Goal: Information Seeking & Learning: Learn about a topic

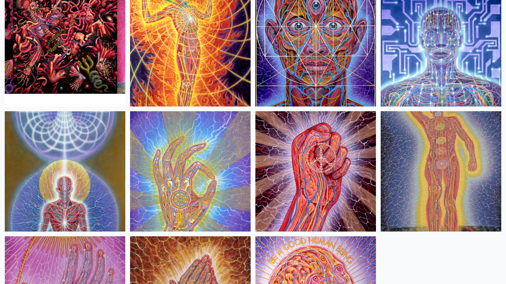
scroll to position [1035, 0]
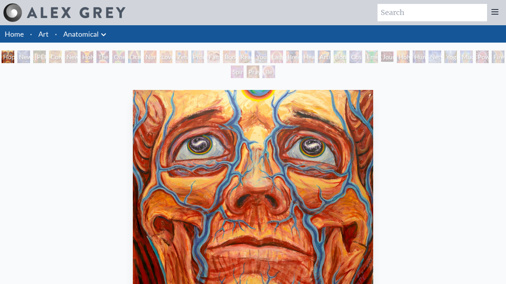
scroll to position [227, 0]
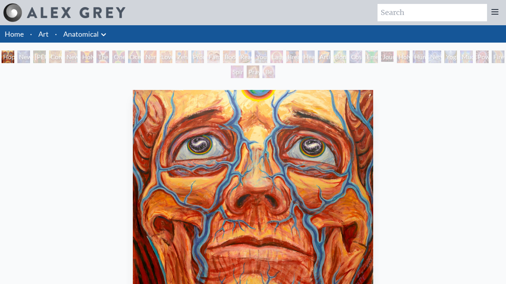
click at [30, 57] on div "New Man [DEMOGRAPHIC_DATA]: [DEMOGRAPHIC_DATA] Mind" at bounding box center [23, 57] width 13 height 13
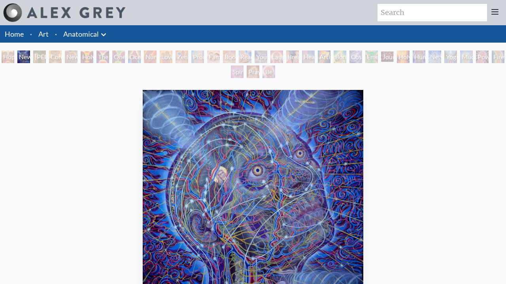
click at [111, 57] on div "Hope New Man [DEMOGRAPHIC_DATA]: [PERSON_NAME] Mind [PERSON_NAME] & Eve Contemp…" at bounding box center [253, 66] width 506 height 30
click at [40, 57] on div "[PERSON_NAME] & Eve" at bounding box center [39, 57] width 13 height 13
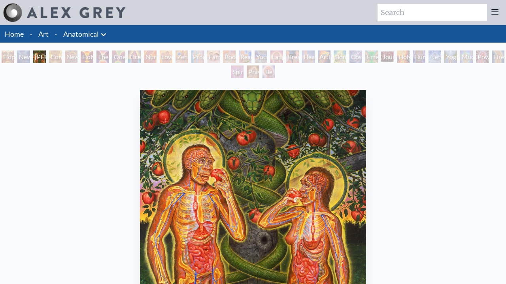
click at [62, 57] on div "Contemplation" at bounding box center [55, 57] width 13 height 13
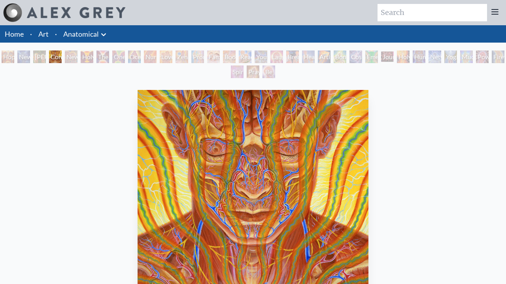
click at [77, 57] on div "New Man New Woman" at bounding box center [71, 57] width 13 height 13
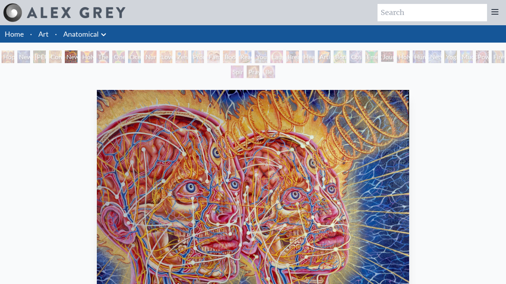
click at [125, 57] on div "One Taste" at bounding box center [118, 57] width 13 height 13
click at [90, 57] on div "Holy Grail" at bounding box center [87, 57] width 13 height 13
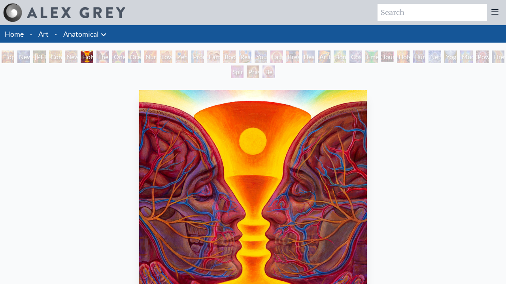
click at [109, 57] on div "The Kiss" at bounding box center [102, 57] width 13 height 13
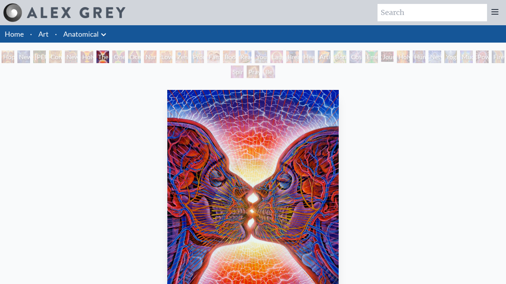
click at [125, 57] on div "One Taste" at bounding box center [118, 57] width 13 height 13
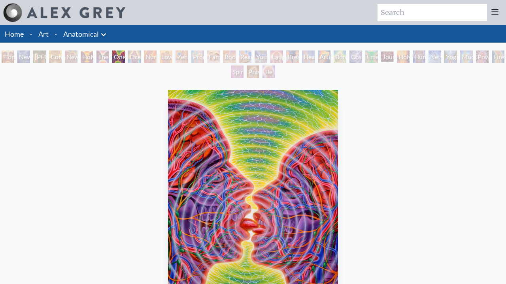
click at [141, 57] on div "Ocean of Love Bliss" at bounding box center [134, 57] width 13 height 13
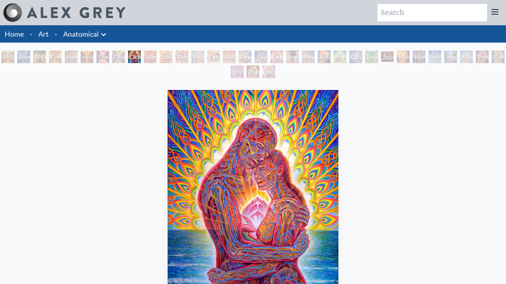
click at [188, 57] on div "Zena Lotus" at bounding box center [181, 57] width 13 height 13
click at [152, 57] on div "Nursing" at bounding box center [150, 57] width 13 height 13
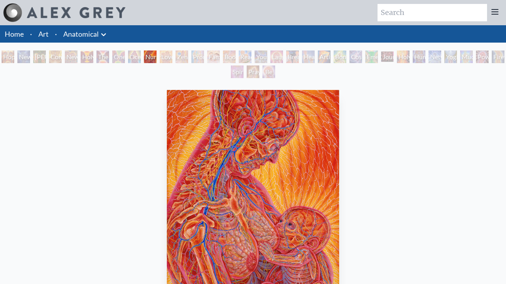
click at [172, 57] on div "Love Circuit" at bounding box center [166, 57] width 13 height 13
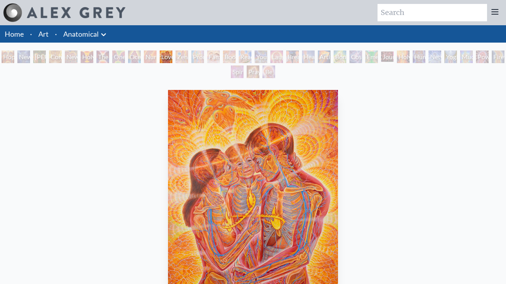
click at [188, 57] on div "Zena Lotus" at bounding box center [181, 57] width 13 height 13
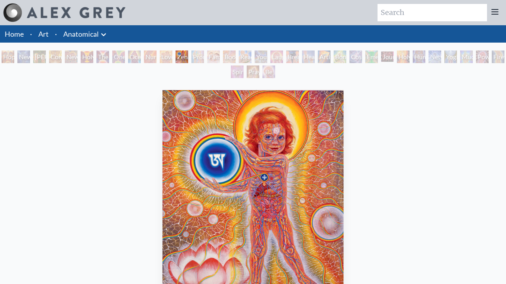
click at [204, 57] on div "Promise" at bounding box center [197, 57] width 13 height 13
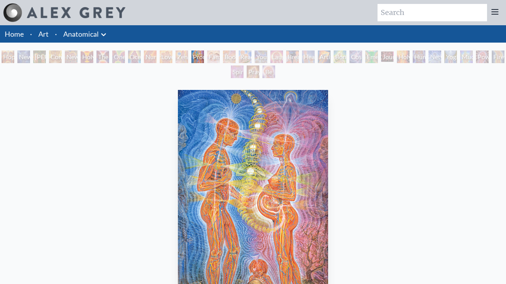
click at [235, 57] on div "Boo-boo" at bounding box center [229, 57] width 13 height 13
click at [219, 57] on div "Family" at bounding box center [213, 57] width 13 height 13
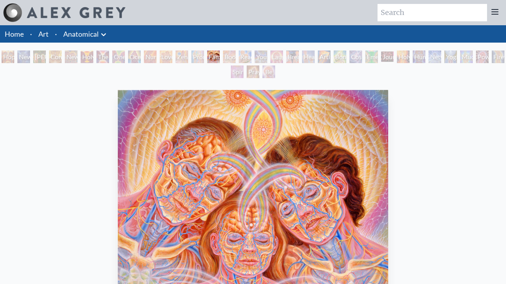
click at [235, 57] on div "Boo-boo" at bounding box center [229, 57] width 13 height 13
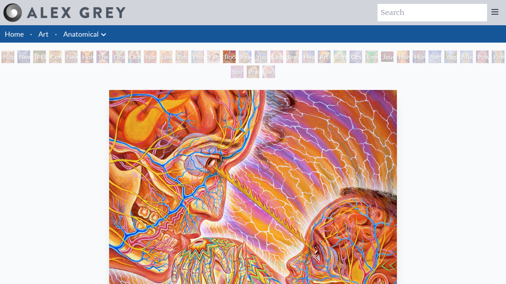
click at [251, 57] on div "Reading" at bounding box center [245, 57] width 13 height 13
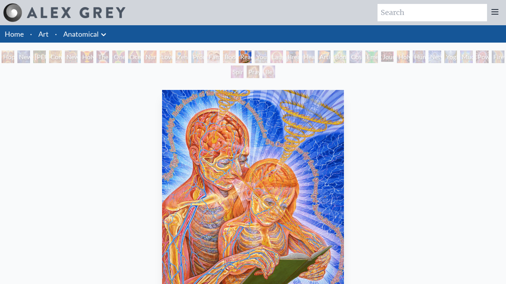
click at [267, 57] on div "Young & Old" at bounding box center [260, 57] width 13 height 13
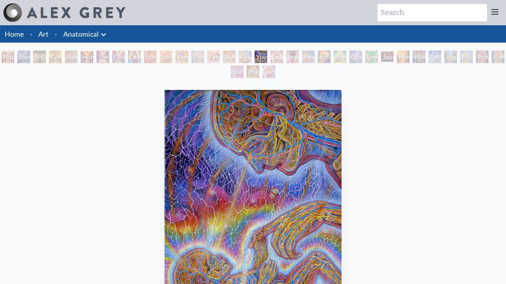
click at [283, 57] on div "Laughing Man" at bounding box center [276, 57] width 13 height 13
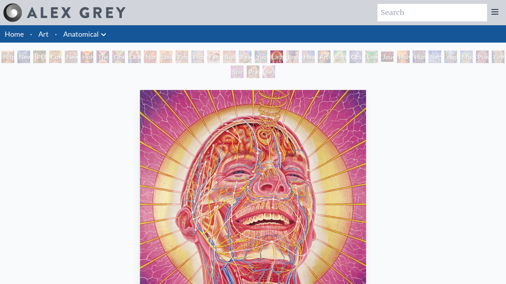
click at [315, 57] on div "Healing" at bounding box center [308, 57] width 13 height 13
click at [299, 57] on div "Breathing" at bounding box center [292, 57] width 13 height 13
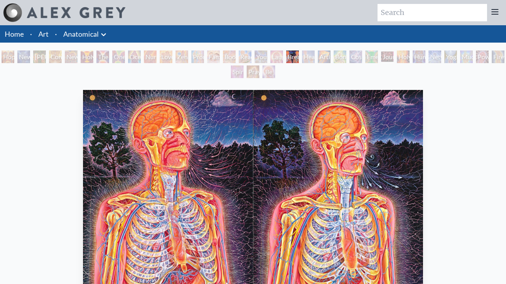
click at [315, 57] on div "Healing" at bounding box center [308, 57] width 13 height 13
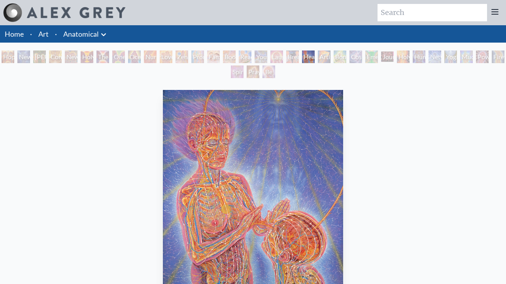
click at [330, 57] on div "Artist's Hand" at bounding box center [324, 57] width 13 height 13
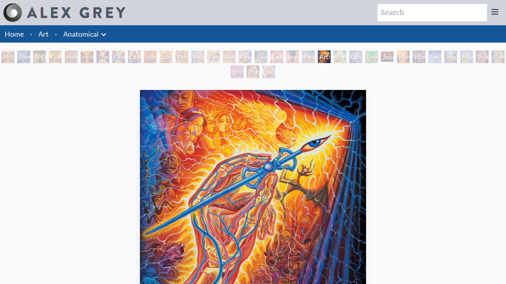
click at [378, 57] on div "Emerald Grail" at bounding box center [371, 57] width 13 height 13
click at [346, 57] on div "Bond" at bounding box center [339, 57] width 13 height 13
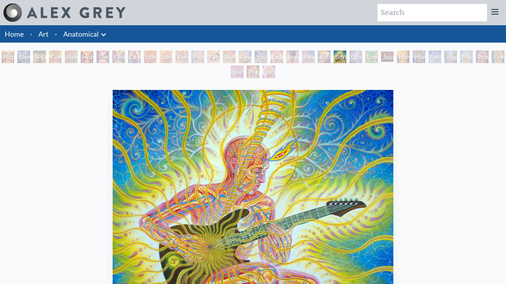
click at [362, 57] on div "Cosmic Lovers" at bounding box center [355, 57] width 13 height 13
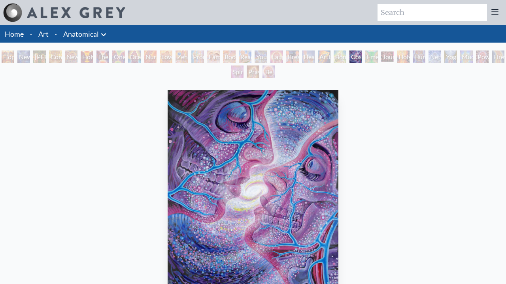
click at [378, 57] on div "Emerald Grail" at bounding box center [371, 57] width 13 height 13
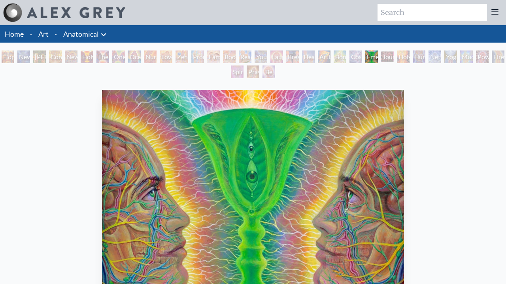
click at [394, 57] on div "Journey of the Wounded Healer" at bounding box center [387, 57] width 13 height 13
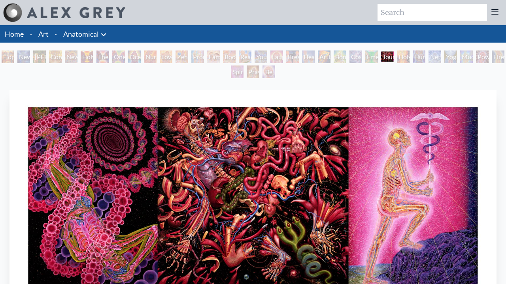
click at [493, 57] on div "Hope New Man [DEMOGRAPHIC_DATA]: [PERSON_NAME] Mind [PERSON_NAME] & Eve Contemp…" at bounding box center [253, 66] width 506 height 30
